Goal: Task Accomplishment & Management: Manage account settings

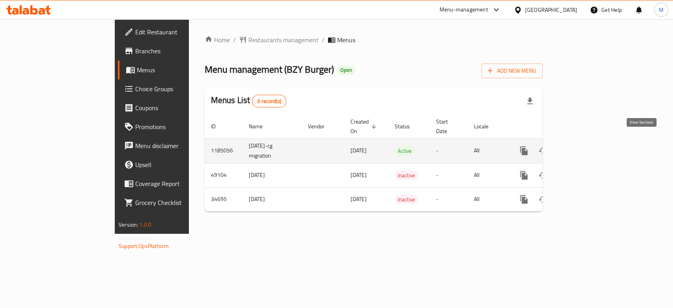
click at [586, 146] on icon "enhanced table" at bounding box center [580, 150] width 9 height 9
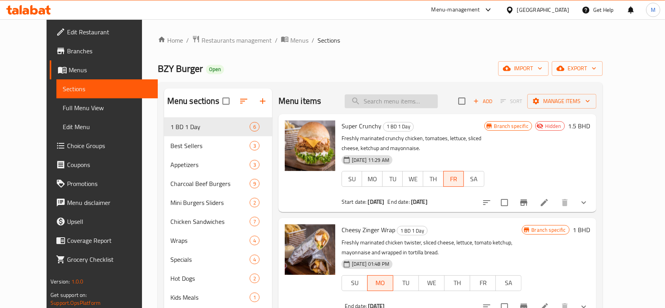
click at [380, 103] on input "search" at bounding box center [391, 101] width 93 height 14
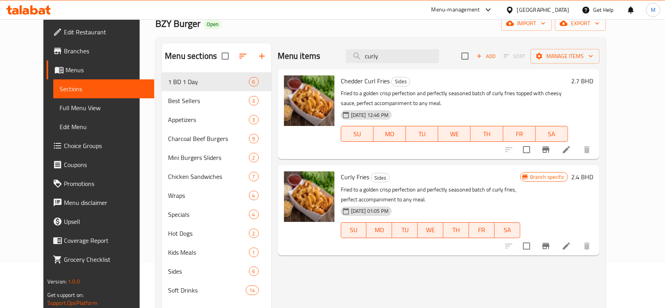
scroll to position [52, 0]
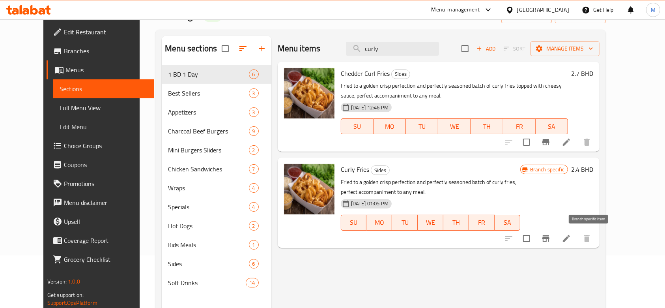
type input "curly"
click at [550, 239] on icon "Branch-specific-item" at bounding box center [545, 237] width 9 height 9
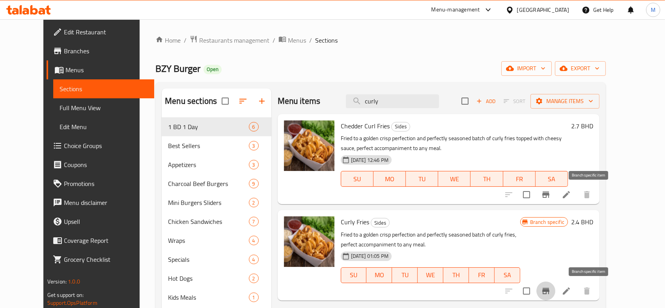
click at [549, 197] on icon "Branch-specific-item" at bounding box center [545, 194] width 7 height 6
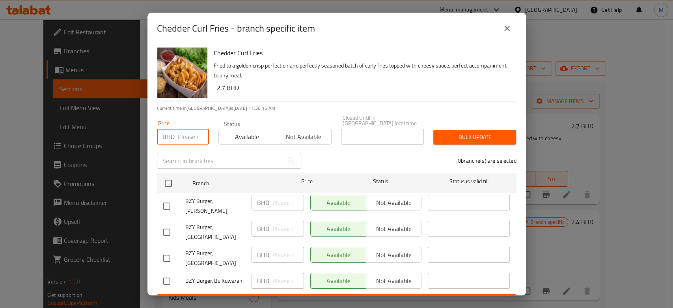
click at [181, 131] on input "number" at bounding box center [193, 137] width 31 height 16
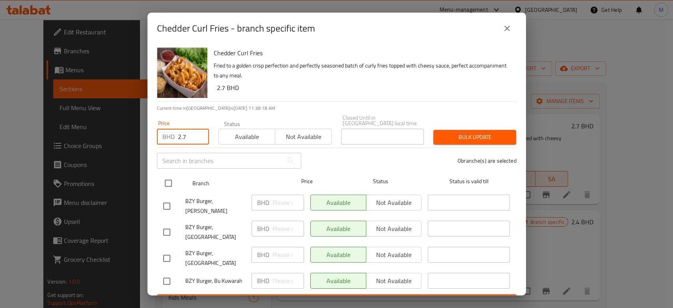
type input "2.7"
click at [171, 178] on input "checkbox" at bounding box center [168, 183] width 17 height 17
checkbox input "true"
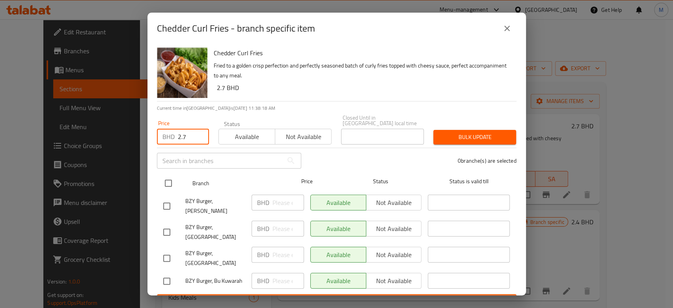
checkbox input "true"
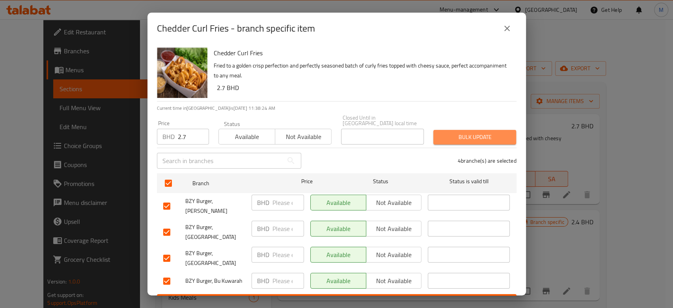
click at [459, 134] on span "Bulk update" at bounding box center [475, 137] width 70 height 10
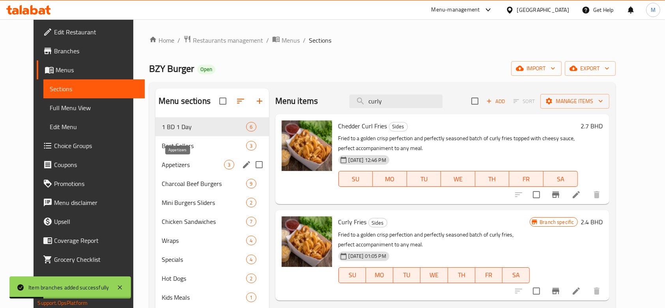
click at [172, 163] on span "Appetizers" at bounding box center [193, 164] width 63 height 9
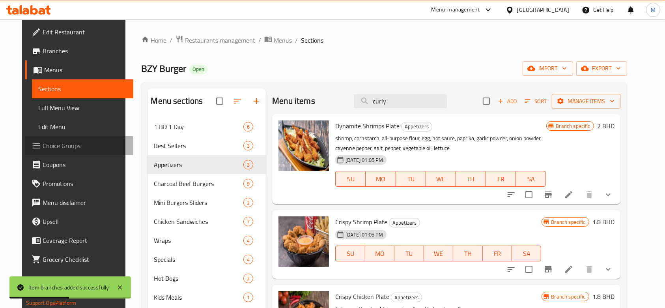
click at [43, 150] on span "Choice Groups" at bounding box center [85, 145] width 84 height 9
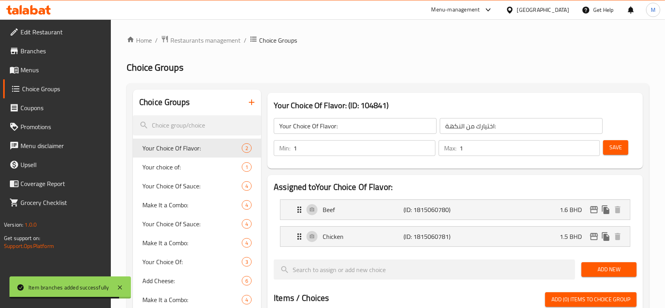
click at [177, 121] on div at bounding box center [332, 154] width 665 height 308
click at [174, 125] on input "search" at bounding box center [197, 125] width 128 height 20
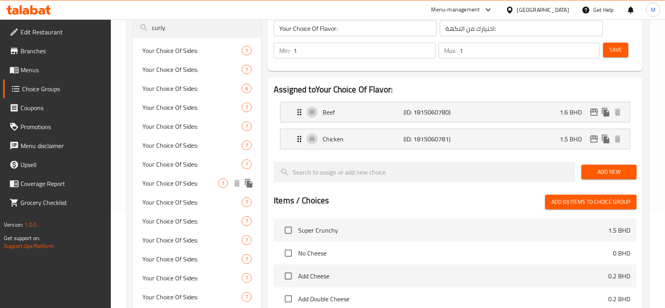
scroll to position [66, 0]
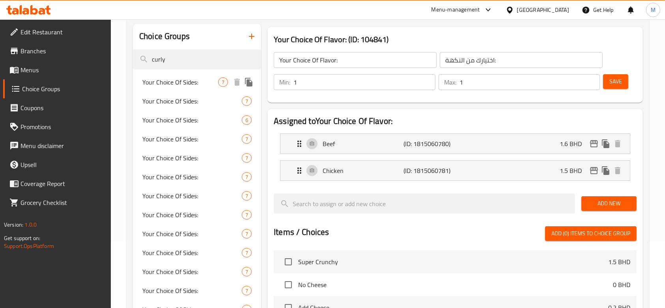
type input "curly"
click at [181, 88] on div "Your Choice Of Sides: 7" at bounding box center [197, 82] width 128 height 19
type input "Your Choice Of Sides:"
type input "اختيارك من [DEMOGRAPHIC_DATA] الجانبية:"
type input "0"
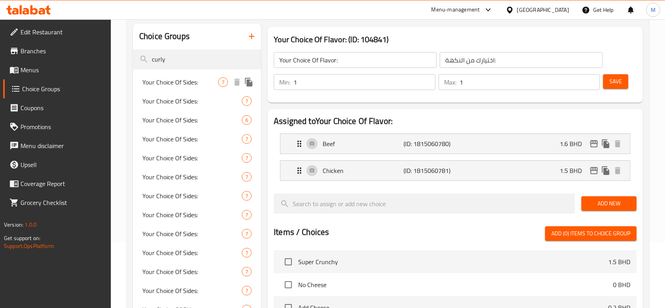
type input "0"
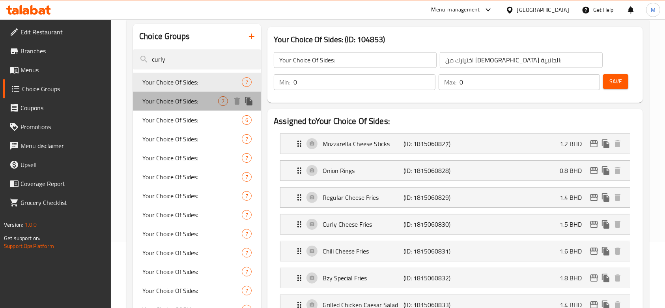
click at [180, 100] on span "Your Choice Of Sides:" at bounding box center [180, 100] width 76 height 9
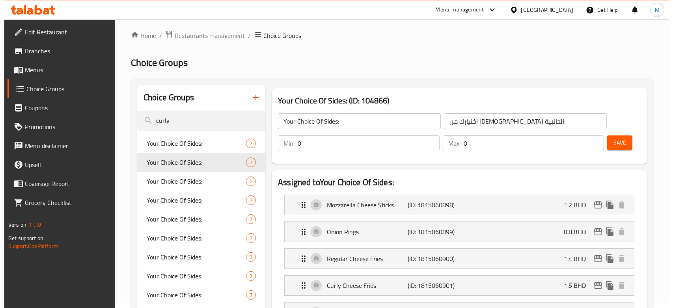
scroll to position [0, 0]
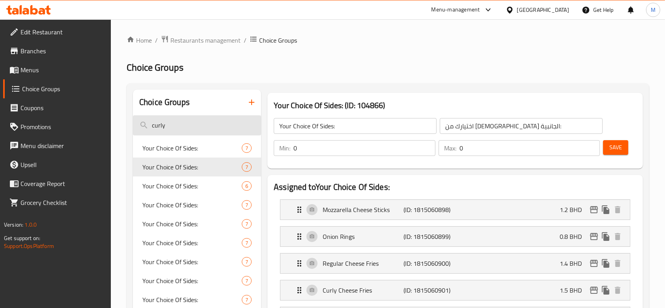
click at [169, 125] on input "curly" at bounding box center [197, 125] width 128 height 20
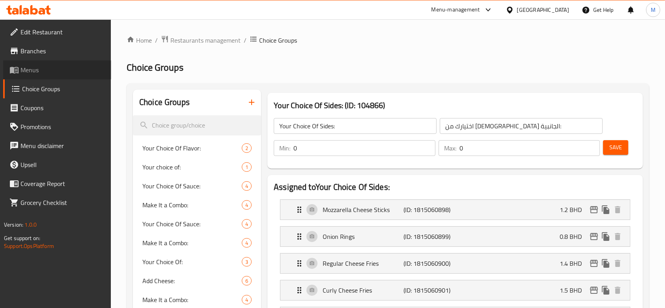
click at [23, 69] on span "Menus" at bounding box center [63, 69] width 84 height 9
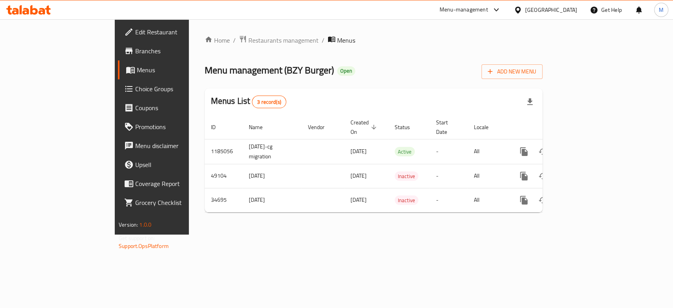
click at [374, 72] on div "Menu management ( BZY Burger ) Open Add New Menu" at bounding box center [374, 70] width 338 height 18
click at [558, 234] on div "Home / Restaurants management / Menus Menu management ( BZY Burger ) Open Add N…" at bounding box center [373, 126] width 369 height 215
